Goal: Navigation & Orientation: Find specific page/section

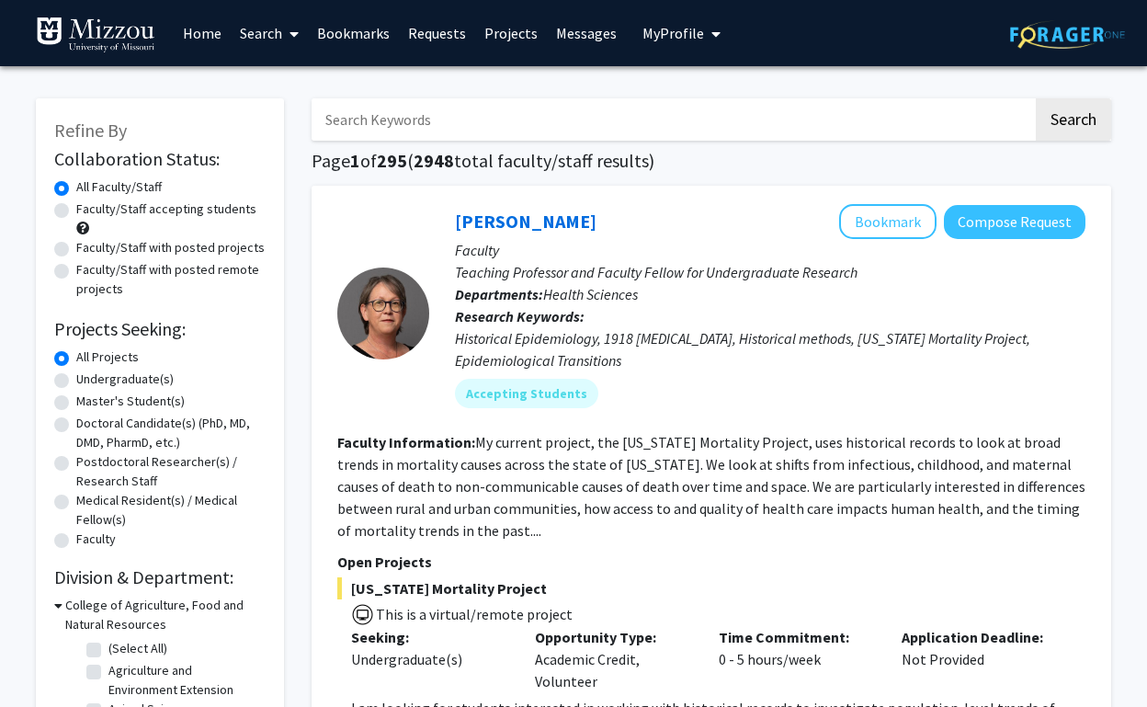
scroll to position [9, 0]
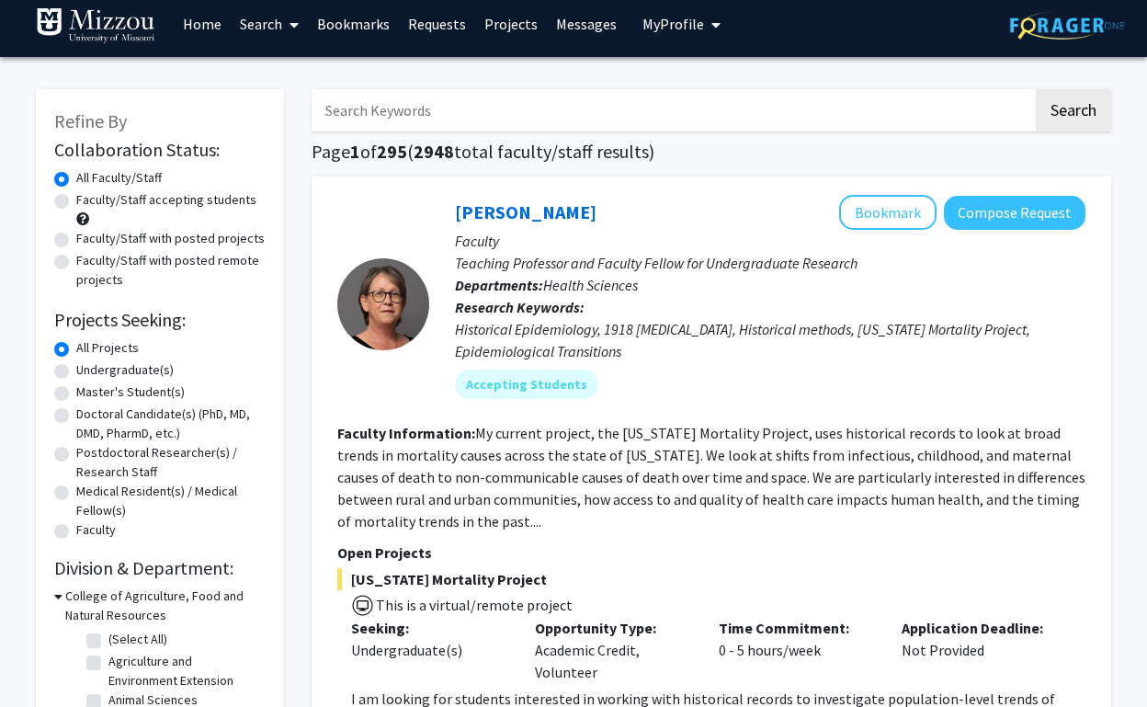
click at [666, 28] on span "My Profile" at bounding box center [674, 24] width 62 height 18
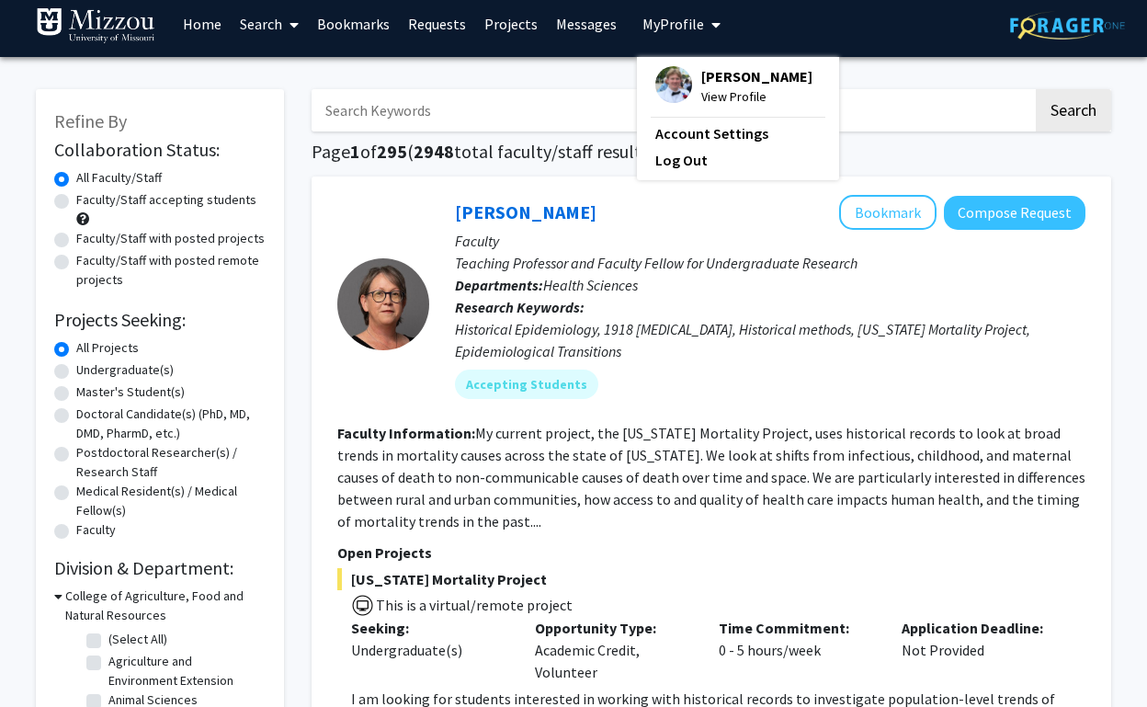
click at [682, 81] on img at bounding box center [674, 84] width 37 height 37
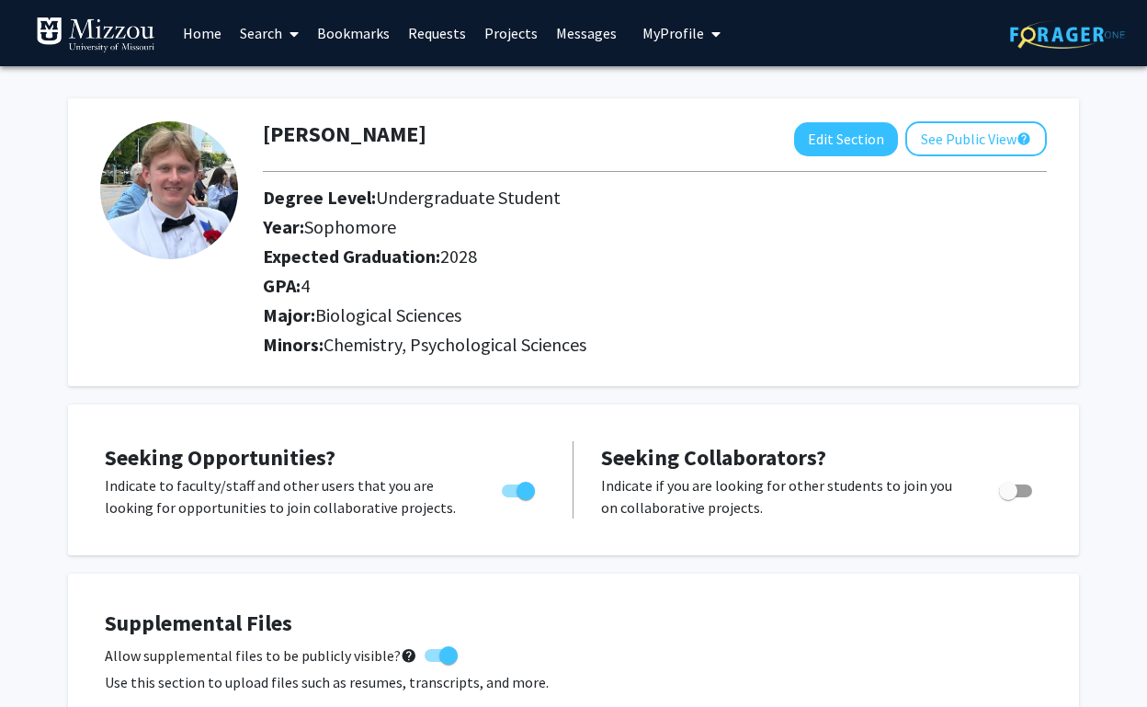
click at [430, 43] on link "Requests" at bounding box center [437, 33] width 76 height 64
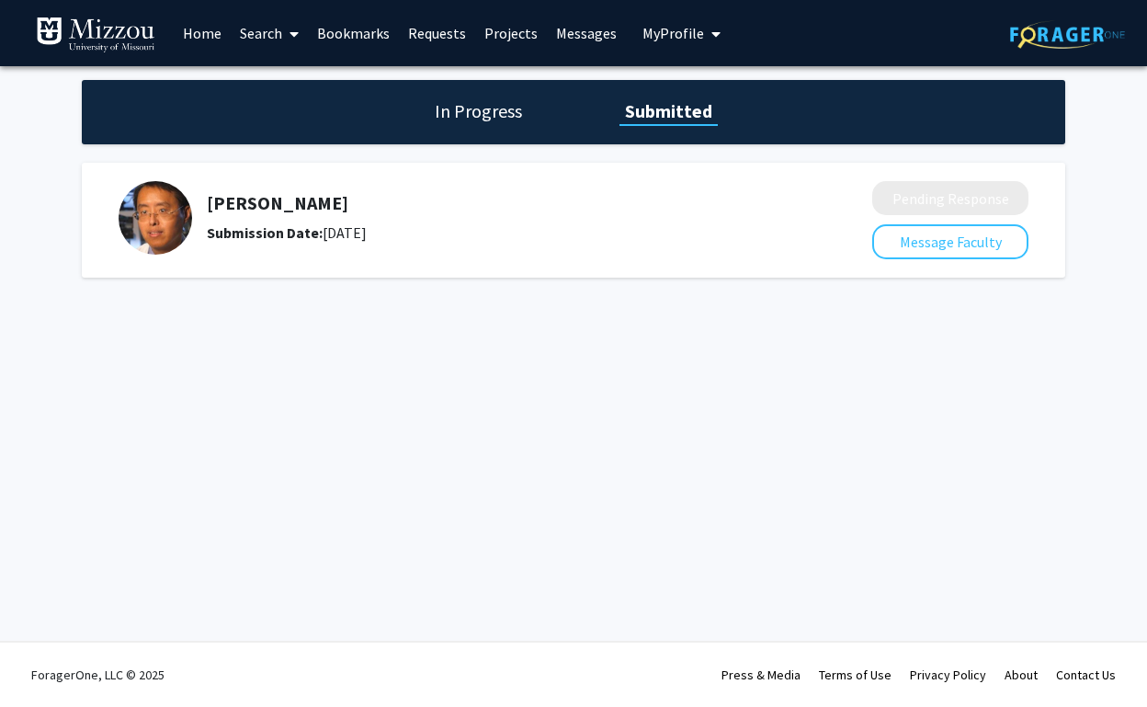
click at [616, 170] on div "[PERSON_NAME] Submission Date: [DATE] Pending Response Message Faculty" at bounding box center [574, 220] width 984 height 115
click at [518, 118] on h1 "In Progress" at bounding box center [478, 111] width 98 height 26
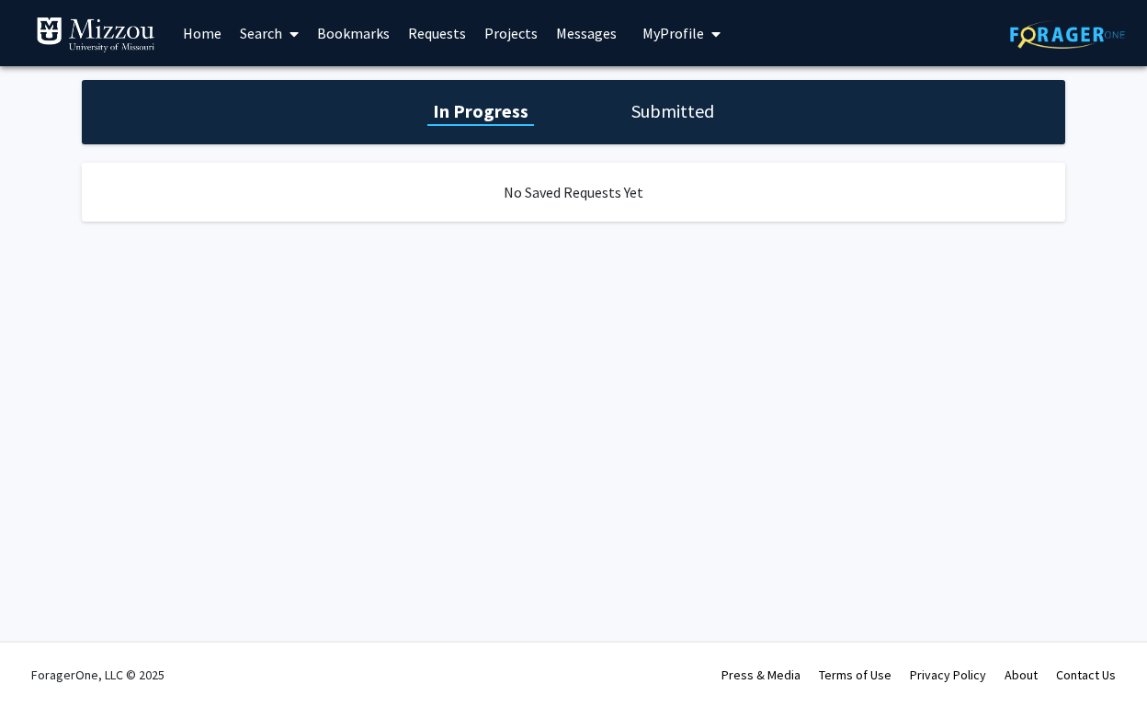
click at [591, 40] on link "Messages" at bounding box center [586, 33] width 79 height 64
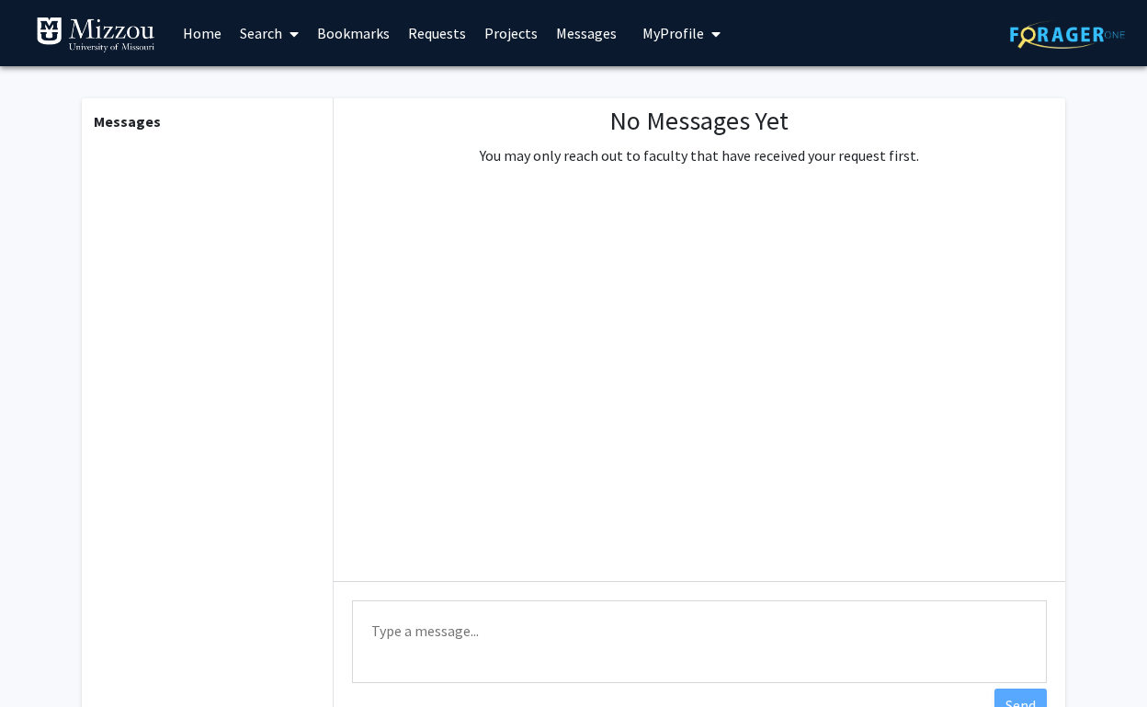
click at [358, 35] on link "Bookmarks" at bounding box center [353, 33] width 91 height 64
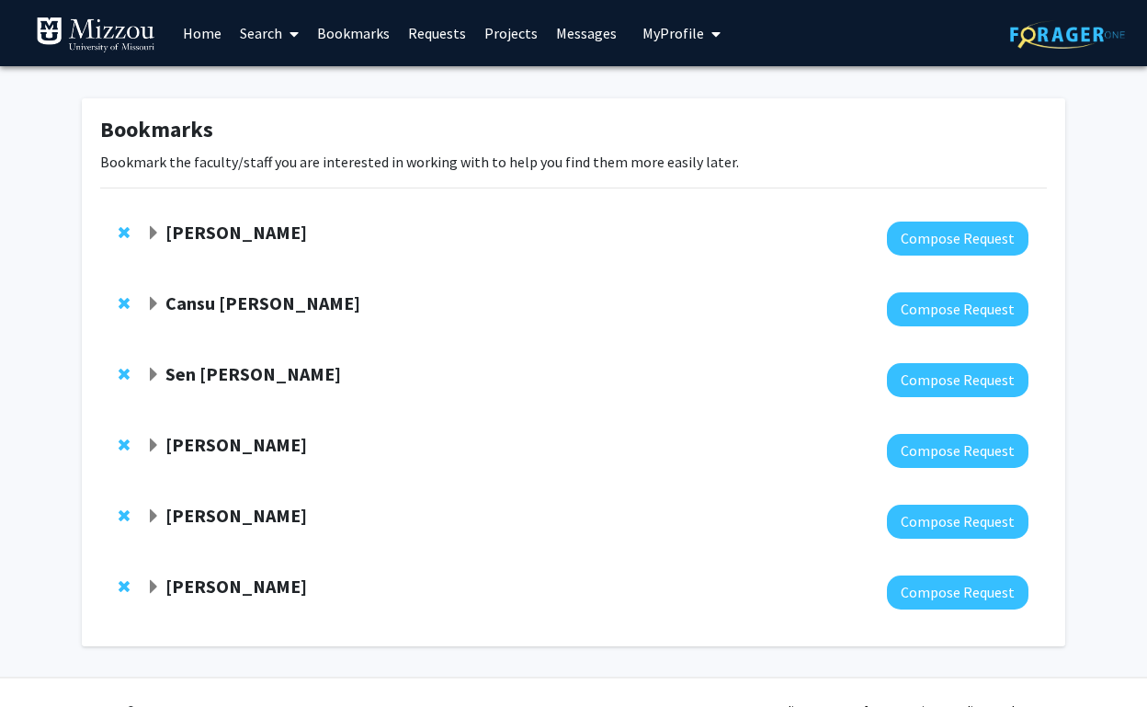
click at [244, 22] on link "Search" at bounding box center [269, 33] width 77 height 64
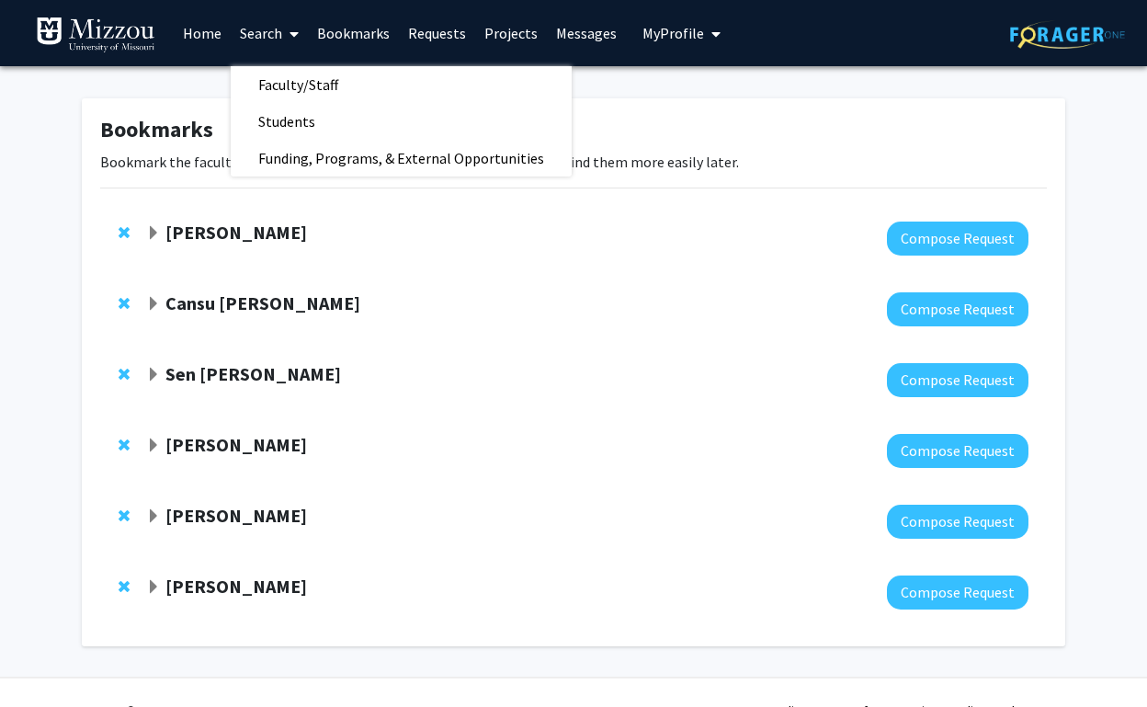
click at [191, 34] on link "Home" at bounding box center [202, 33] width 57 height 64
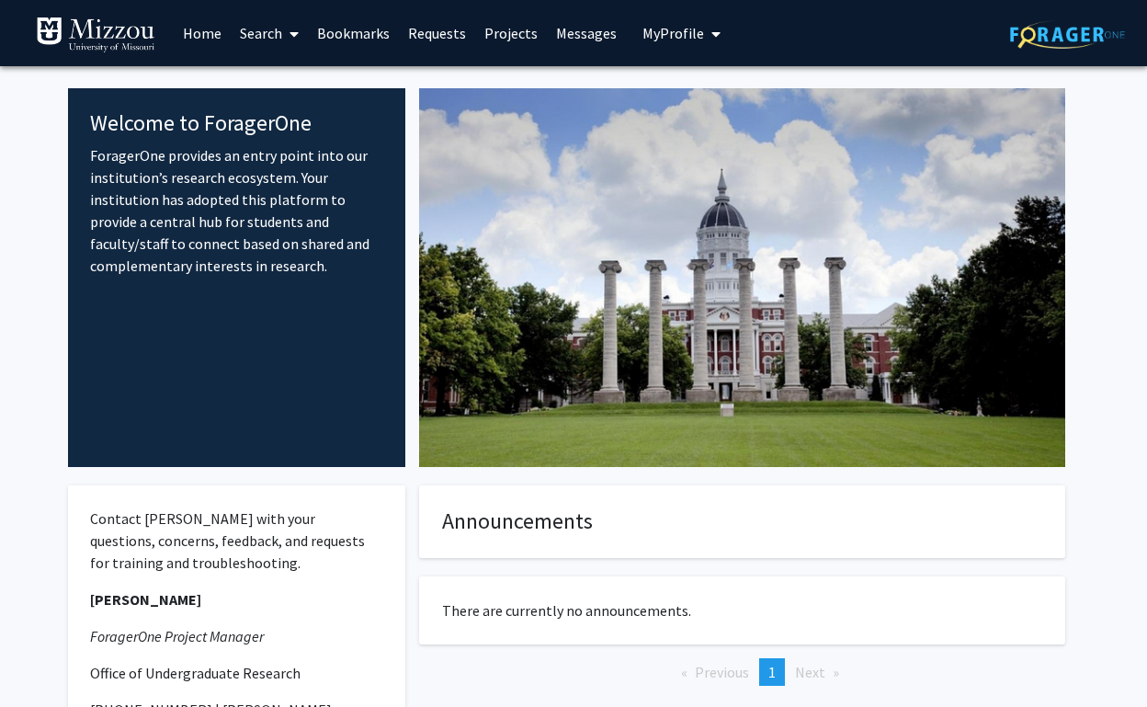
click at [668, 29] on span "My Profile" at bounding box center [674, 33] width 62 height 18
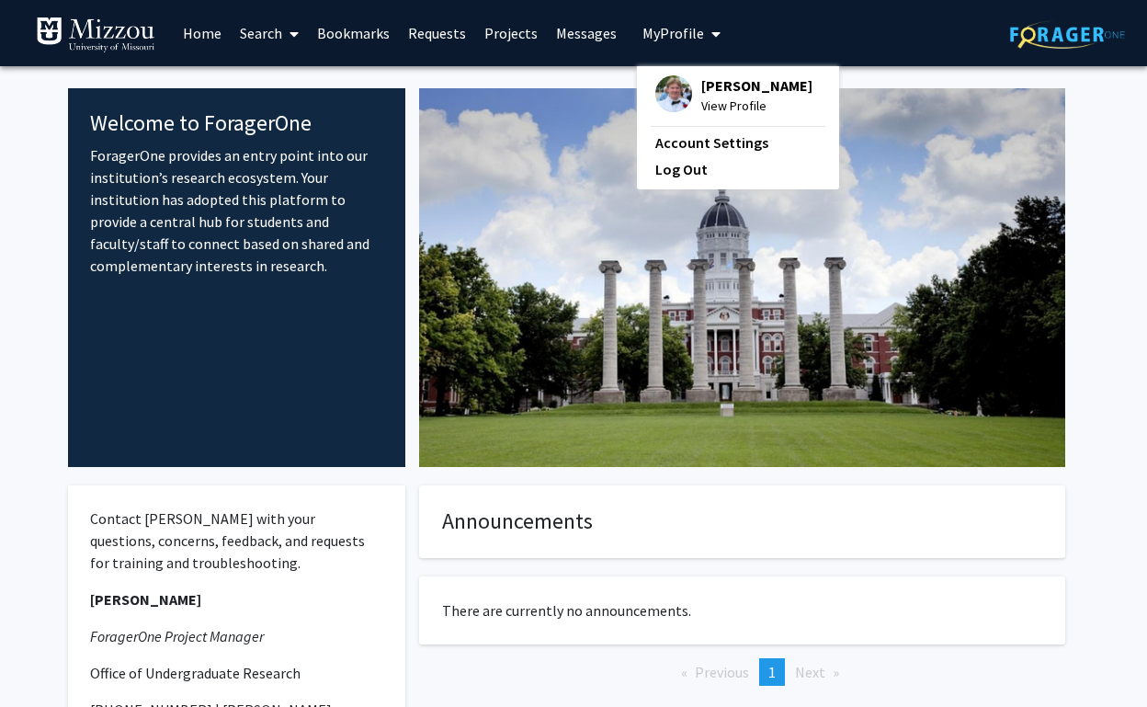
click at [705, 308] on img at bounding box center [742, 277] width 646 height 379
